Goal: Information Seeking & Learning: Find specific fact

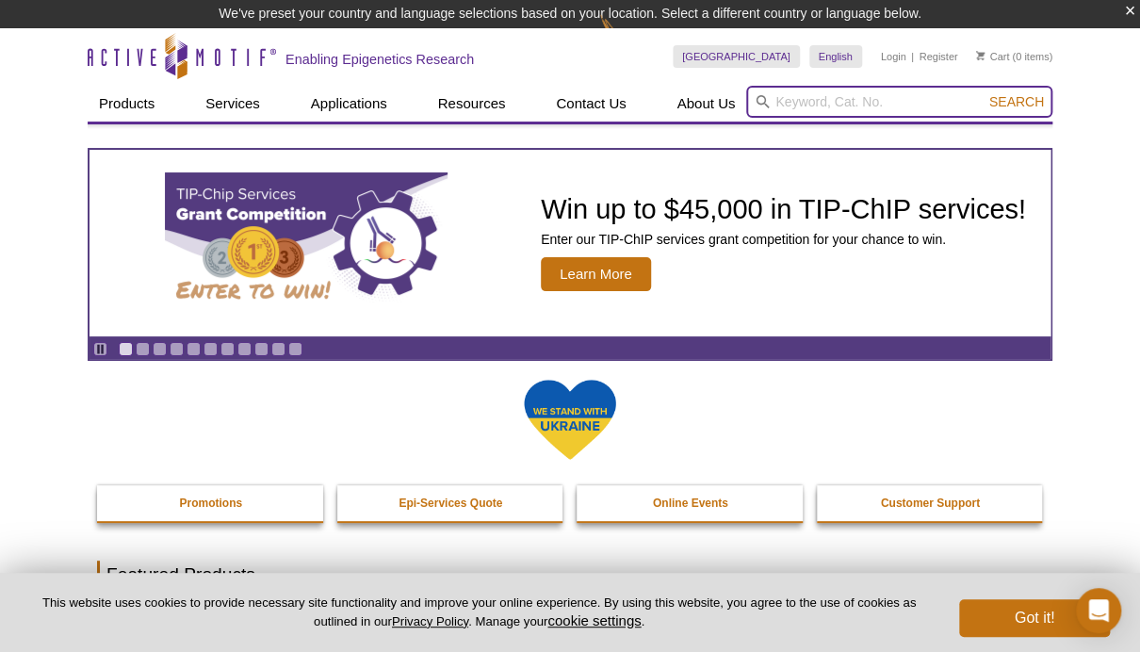
click at [789, 103] on input "search" at bounding box center [899, 102] width 306 height 32
paste input "53220"
type input "53220"
click at [1018, 101] on button "Search" at bounding box center [1017, 101] width 66 height 17
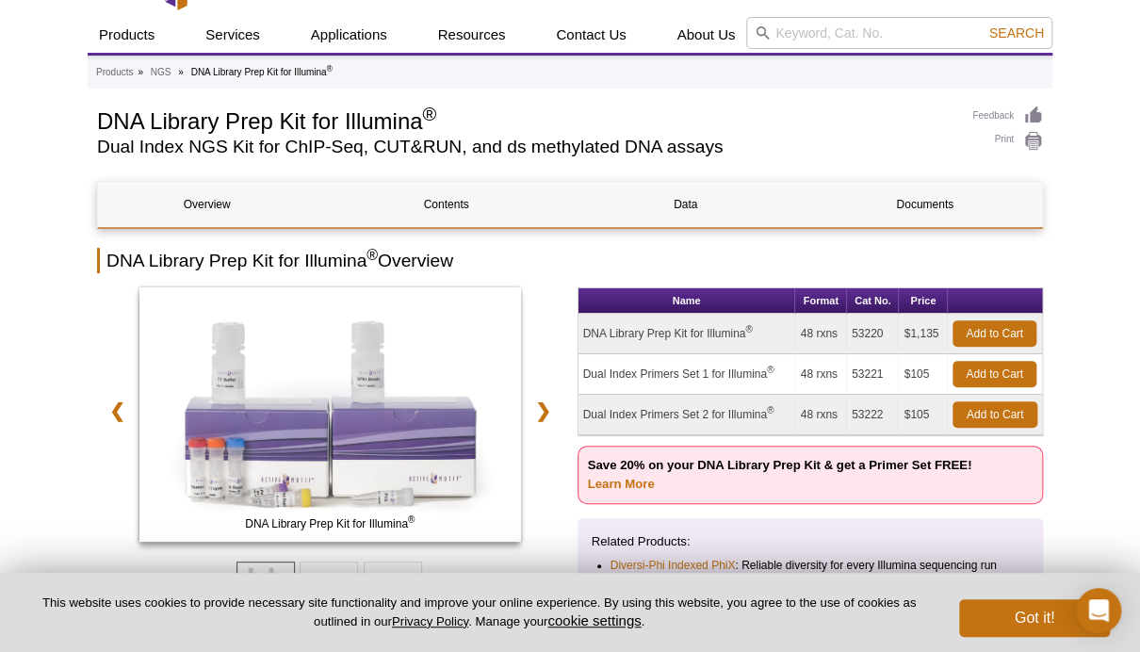
scroll to position [41, 0]
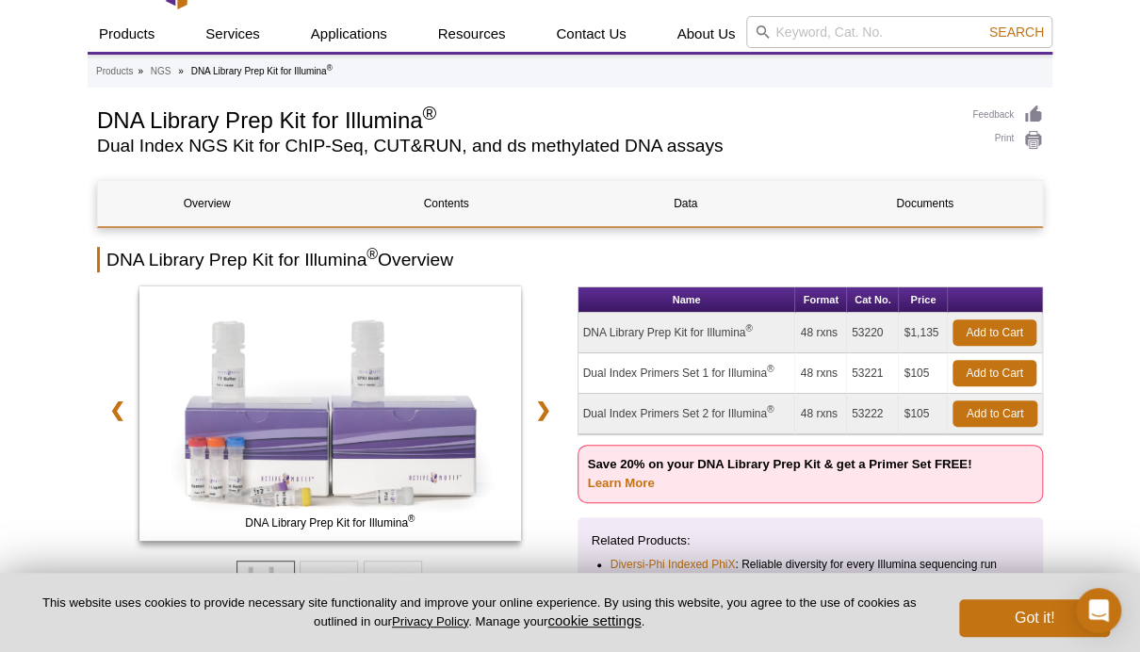
drag, startPoint x: 803, startPoint y: 331, endPoint x: 841, endPoint y: 331, distance: 37.7
click at [841, 331] on td "48 rxns" at bounding box center [820, 333] width 51 height 41
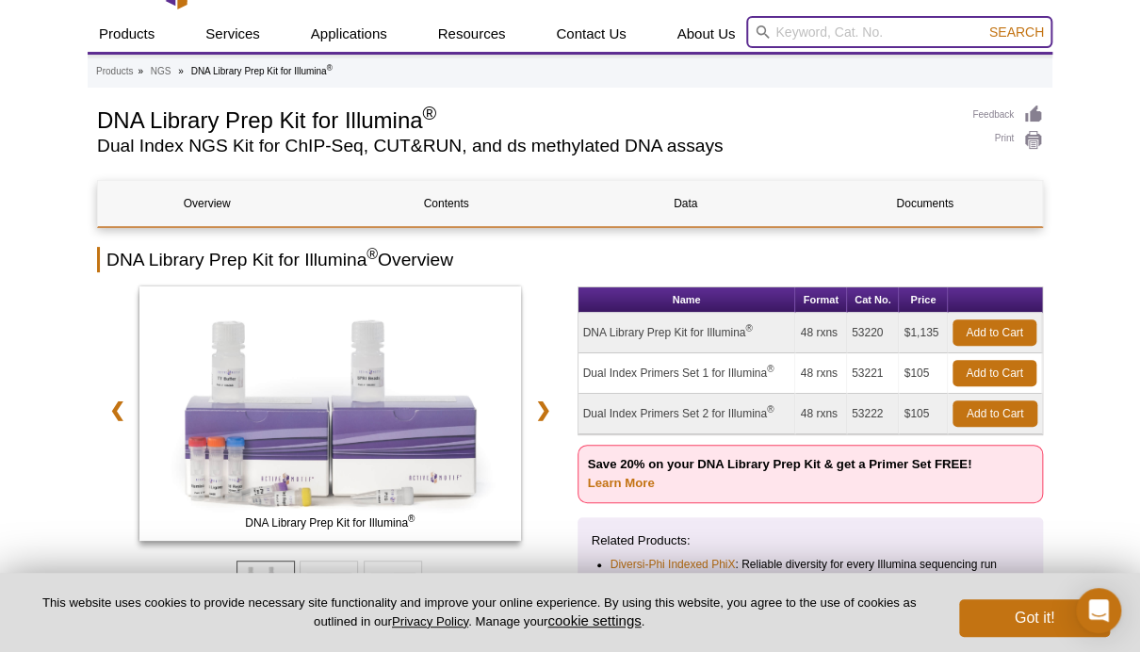
click at [879, 34] on input "search" at bounding box center [899, 32] width 306 height 32
paste input "53183"
type input "53183"
click at [1018, 31] on button "Search" at bounding box center [1017, 32] width 66 height 17
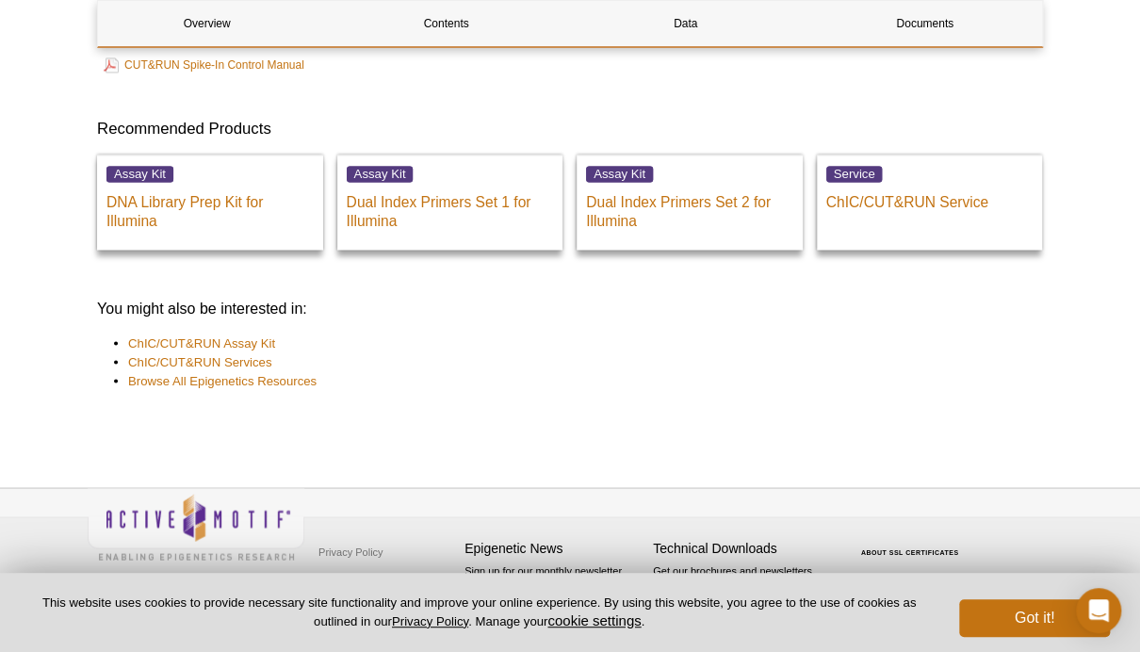
scroll to position [4025, 0]
